Goal: Book appointment/travel/reservation

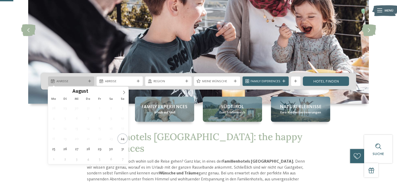
click at [88, 80] on icon at bounding box center [89, 81] width 3 height 3
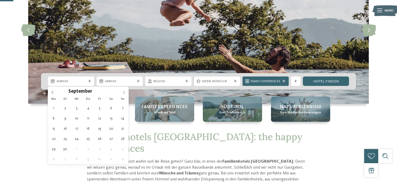
click at [125, 91] on icon at bounding box center [124, 92] width 4 height 4
type div "03.10.2025"
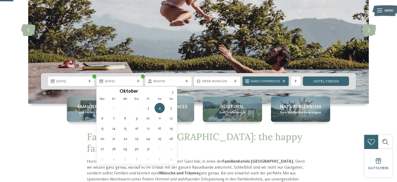
type div "04.10.2025"
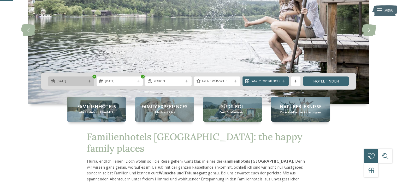
click at [82, 78] on div "03.10.2025" at bounding box center [71, 80] width 46 height 9
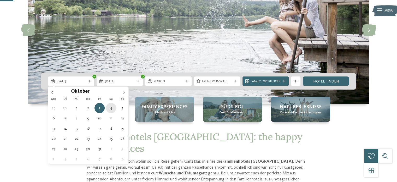
type div "04.10.2025"
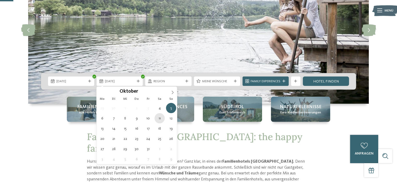
type div "11.10.2025"
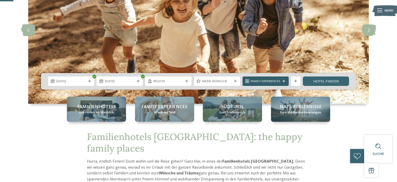
click at [285, 80] on icon at bounding box center [284, 81] width 3 height 3
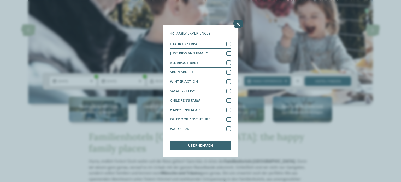
click at [239, 26] on icon at bounding box center [238, 24] width 10 height 8
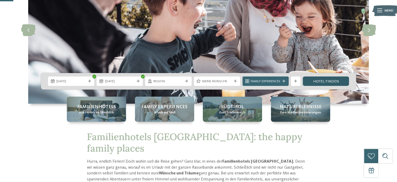
click at [313, 78] on link "Hotel finden" at bounding box center [326, 80] width 46 height 9
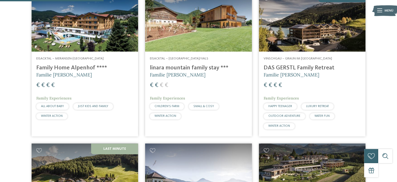
scroll to position [351, 0]
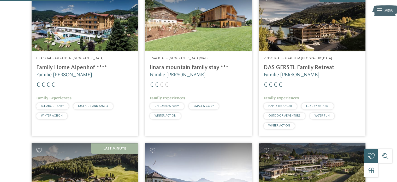
click at [203, 67] on h4 "linara mountain family stay ***" at bounding box center [198, 67] width 97 height 7
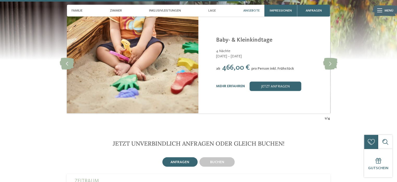
scroll to position [972, 0]
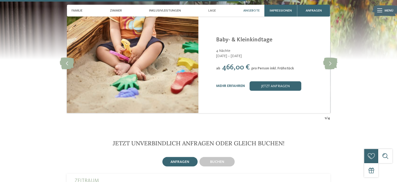
click at [247, 70] on div "Linara Mühlbach/Vals - Eisacktal Baby- & Kleinkindtage 4 Nächte 15.09. – 18.10.…" at bounding box center [270, 63] width 108 height 54
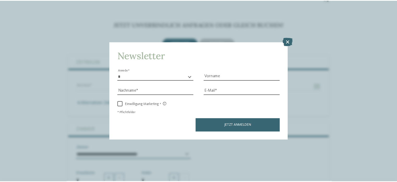
scroll to position [1093, 0]
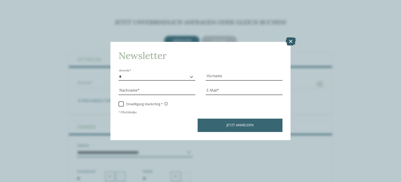
click at [287, 40] on icon at bounding box center [291, 41] width 10 height 8
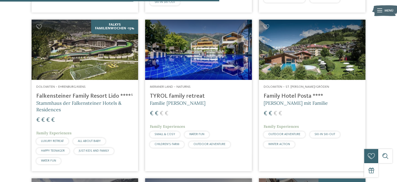
scroll to position [901, 0]
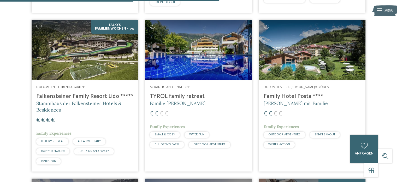
click at [187, 94] on h4 "TYROL family retreat" at bounding box center [198, 96] width 97 height 7
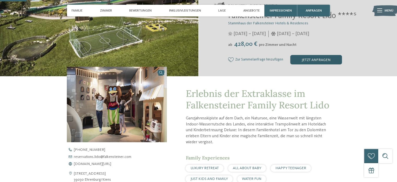
scroll to position [107, 0]
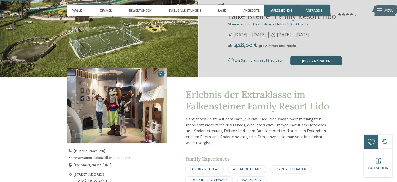
click at [319, 59] on div "jetzt anfragen" at bounding box center [316, 60] width 52 height 9
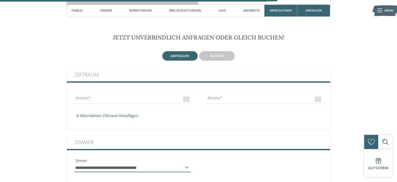
scroll to position [1158, 0]
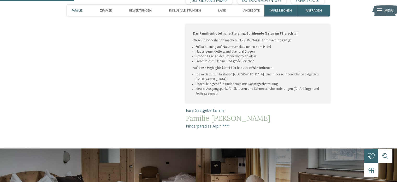
scroll to position [297, 0]
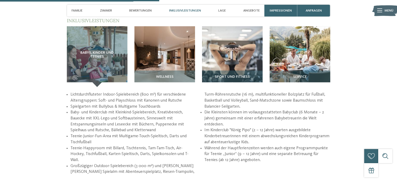
scroll to position [654, 0]
drag, startPoint x: 0, startPoint y: 0, endPoint x: 363, endPoint y: 70, distance: 369.2
click at [363, 70] on div "zurück zur Hotelübersicht TYROL family retreat" at bounding box center [198, 138] width 397 height 1537
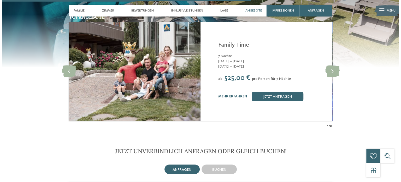
scroll to position [1020, 0]
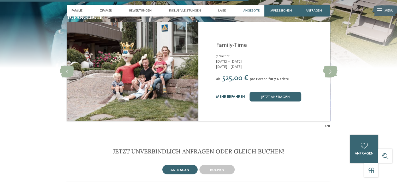
click at [237, 95] on link "mehr erfahren" at bounding box center [230, 97] width 29 height 4
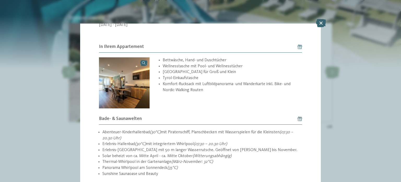
scroll to position [844, 0]
